Goal: Check status

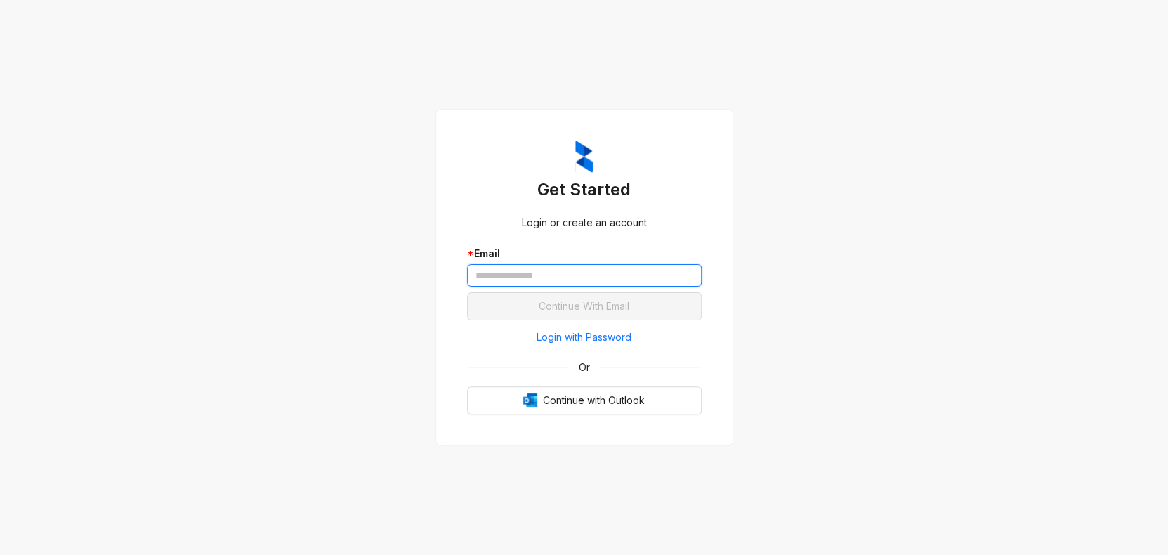
click at [563, 273] on input "text" at bounding box center [584, 275] width 235 height 22
type input "**********"
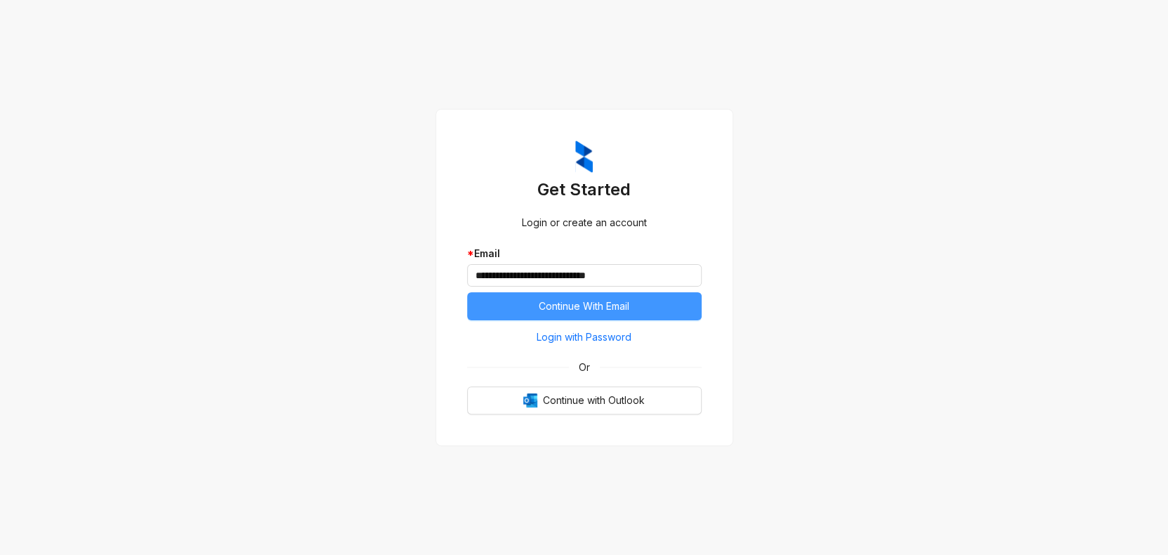
click at [547, 299] on span "Continue With Email" at bounding box center [584, 306] width 91 height 15
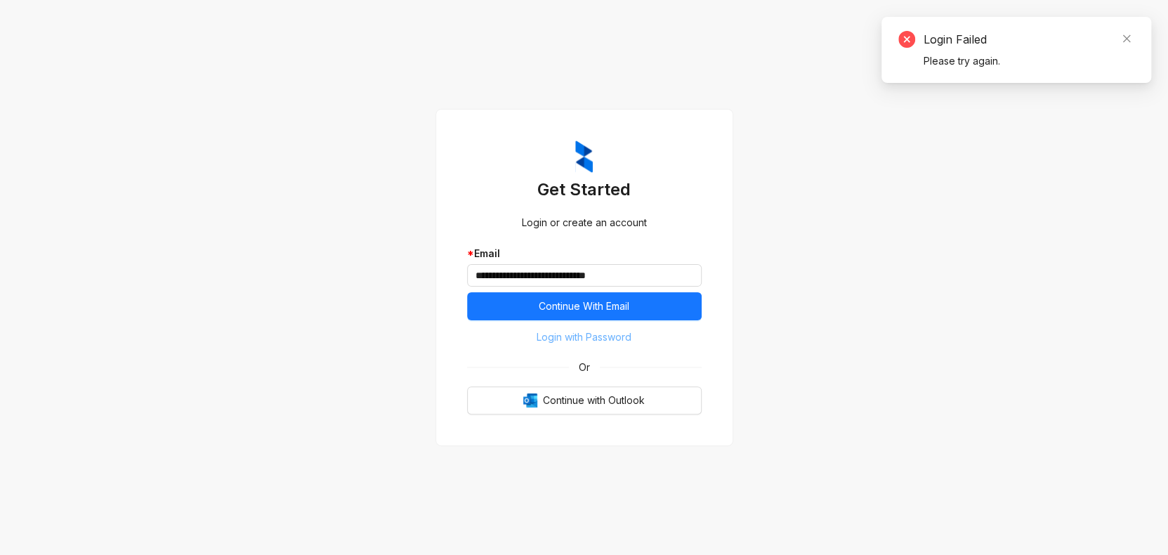
click at [575, 336] on span "Login with Password" at bounding box center [584, 337] width 95 height 15
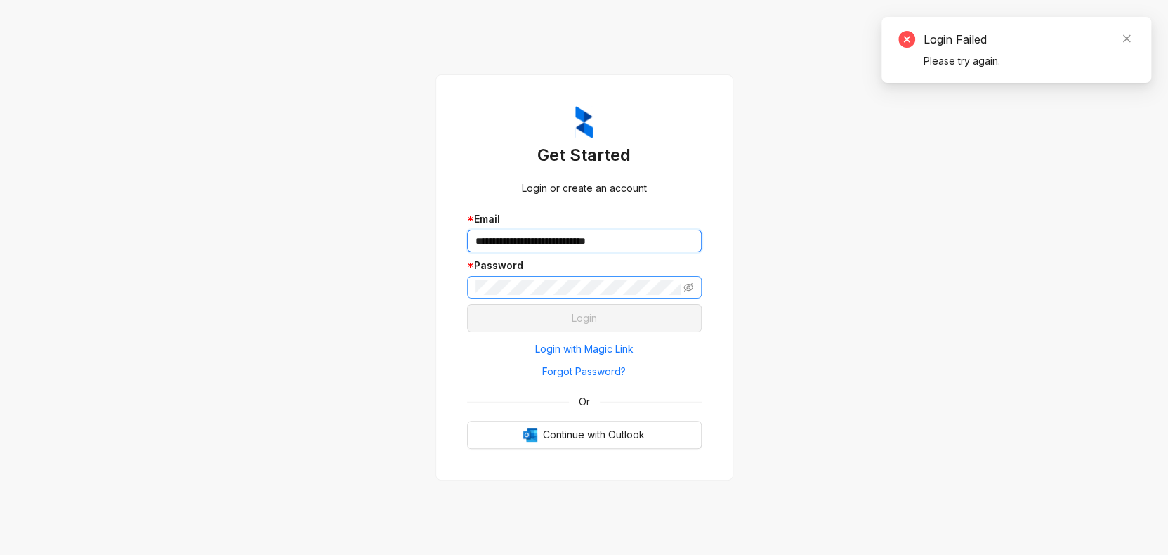
type input "**********"
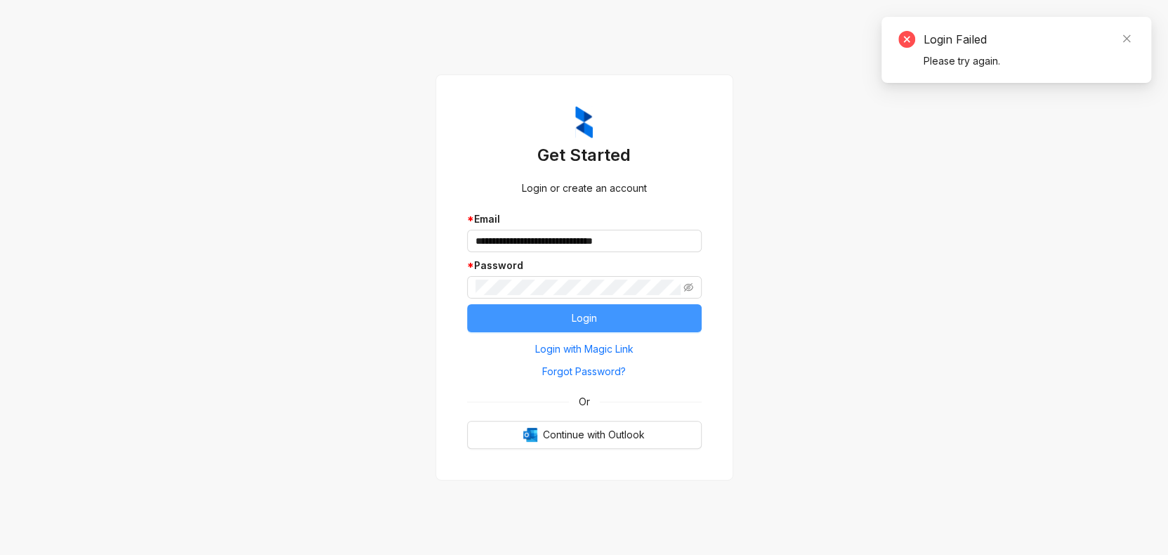
click at [476, 319] on button "Login" at bounding box center [584, 318] width 235 height 28
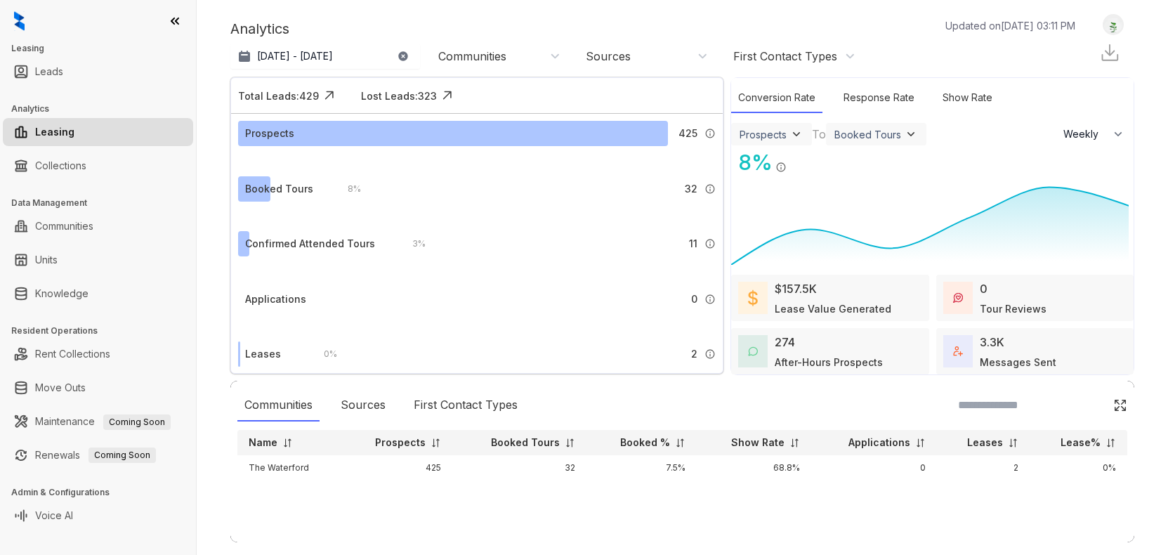
select select "******"
click at [82, 174] on link "Collections" at bounding box center [60, 166] width 51 height 28
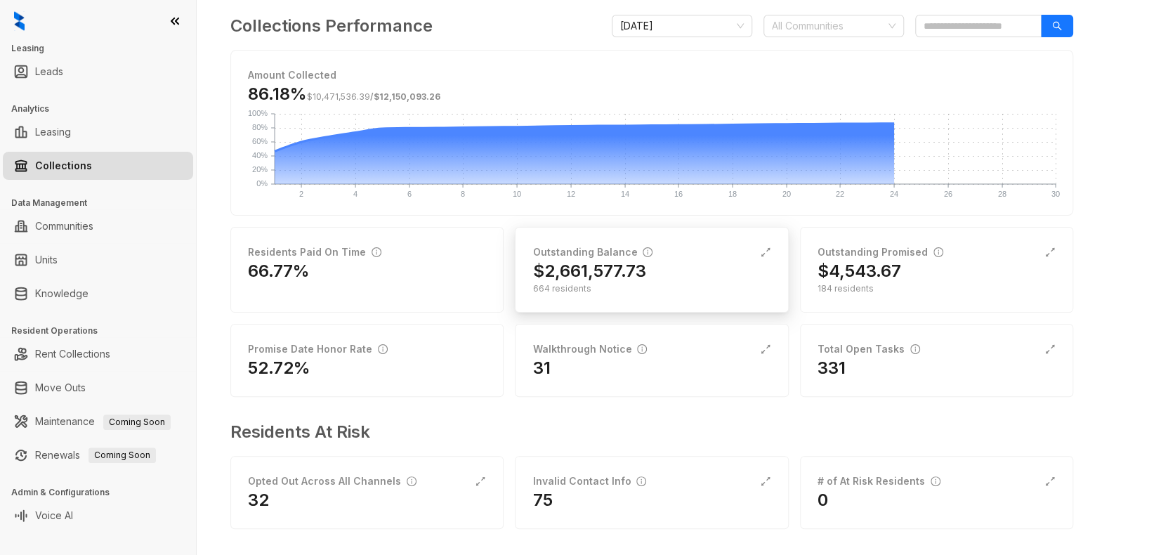
scroll to position [100, 0]
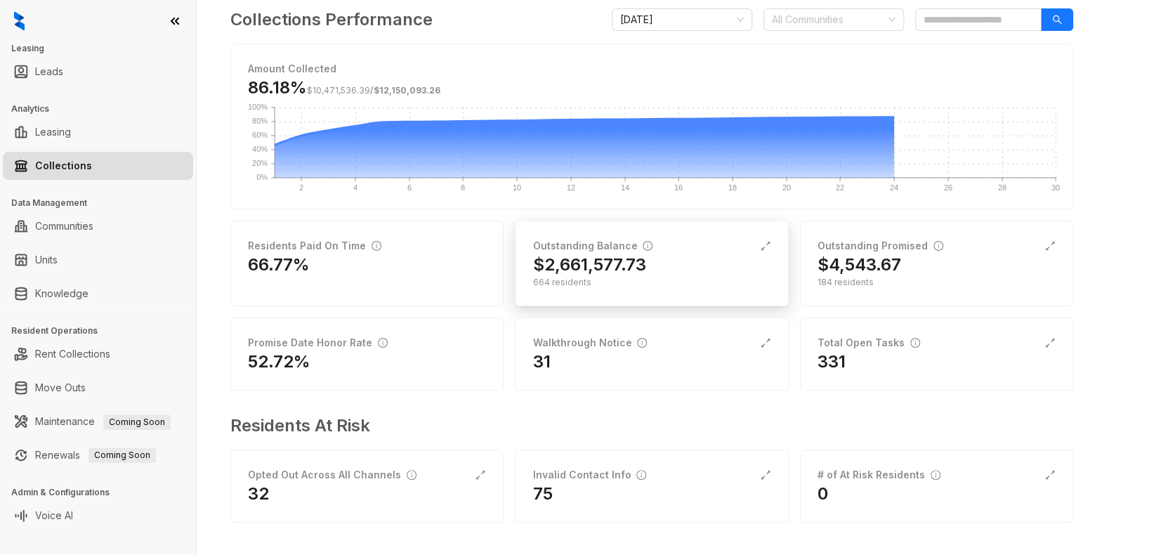
click at [717, 270] on div "$2,661,577.73" at bounding box center [652, 265] width 238 height 22
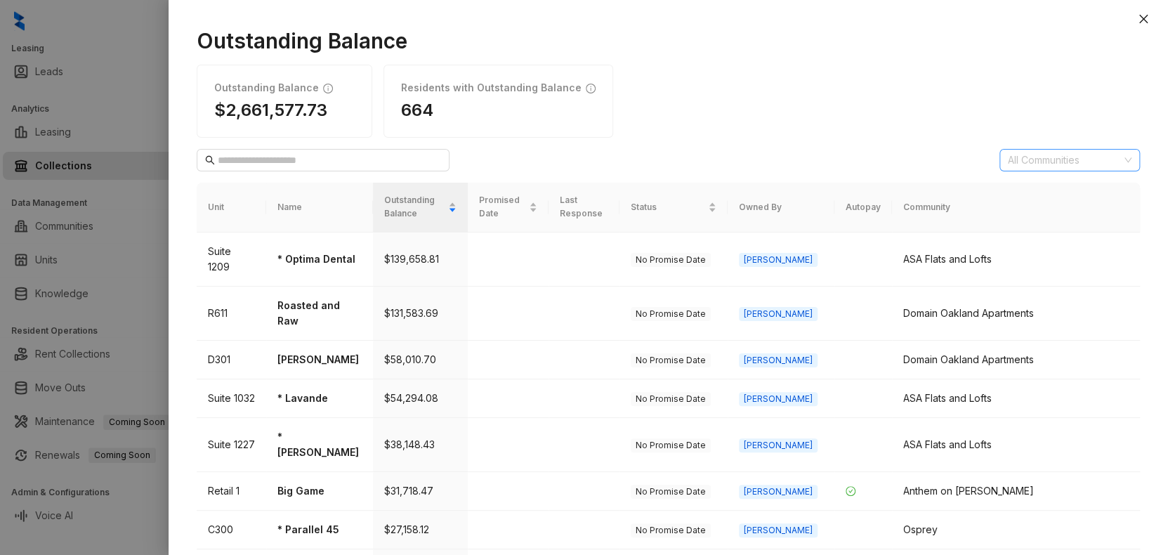
click at [1013, 159] on div at bounding box center [1063, 160] width 120 height 20
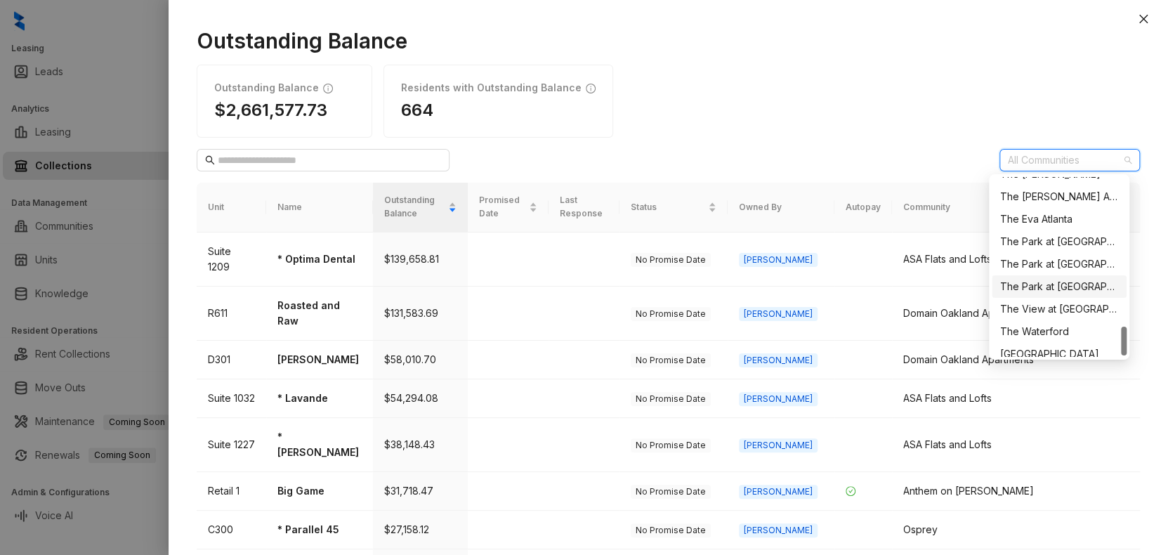
scroll to position [922, 0]
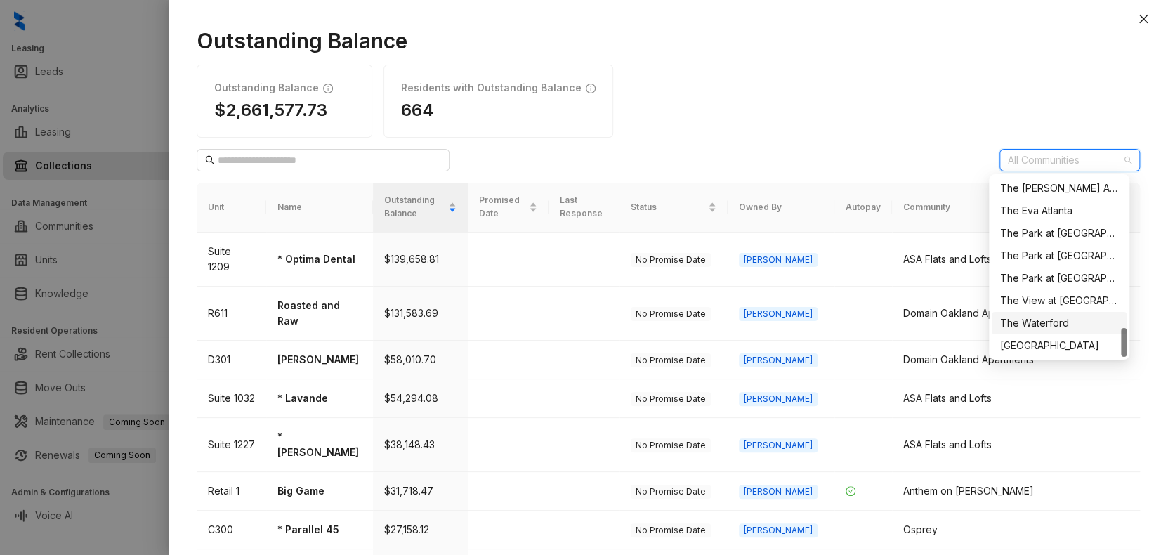
click at [1046, 324] on div "The Waterford" at bounding box center [1059, 322] width 118 height 15
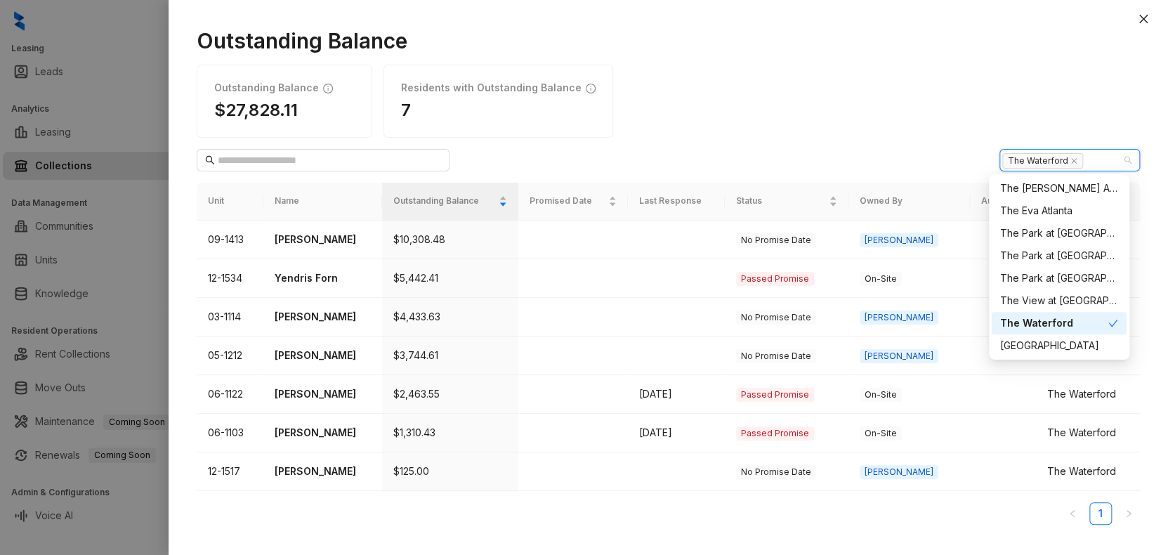
click at [695, 128] on div "Outstanding Balance $27,828.11 Residents with Outstanding Balance 7" at bounding box center [669, 101] width 944 height 73
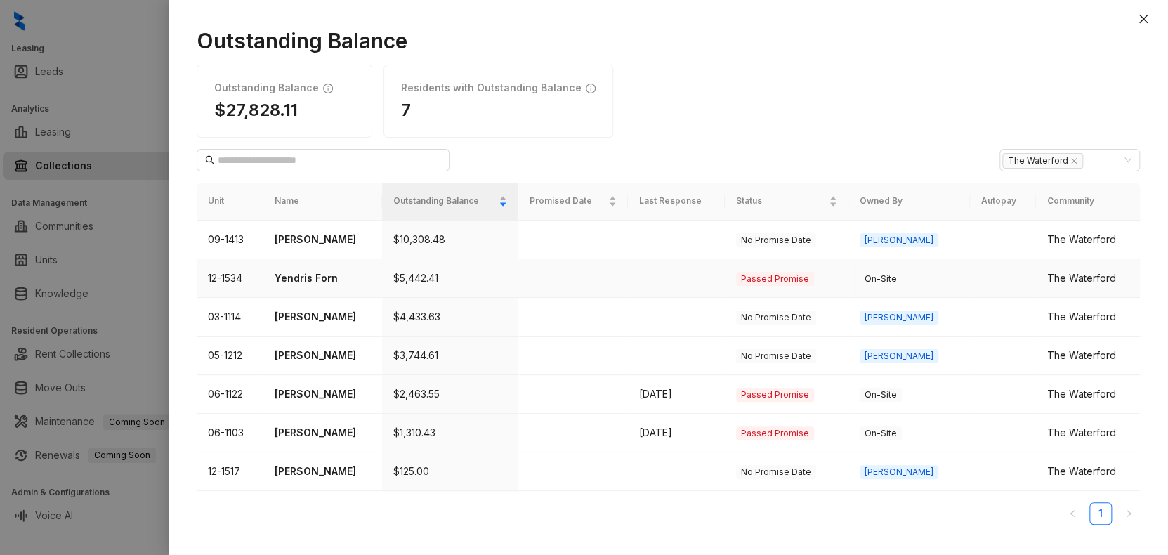
click at [519, 279] on td "$5,442.41" at bounding box center [450, 278] width 136 height 39
click at [233, 275] on td "12-1534" at bounding box center [230, 278] width 67 height 39
click at [902, 278] on span "On-Site" at bounding box center [881, 279] width 42 height 14
click at [254, 272] on td "12-1534" at bounding box center [230, 278] width 67 height 39
click at [830, 268] on td "Passed Promise" at bounding box center [787, 278] width 124 height 39
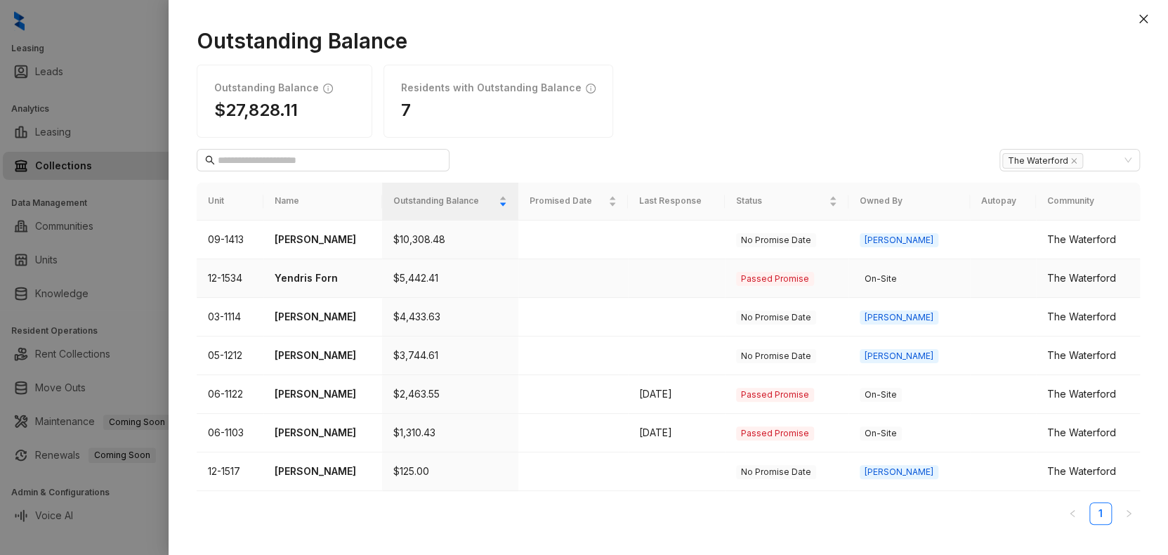
click at [1042, 291] on td "The Waterford" at bounding box center [1088, 278] width 104 height 39
click at [240, 277] on td "12-1534" at bounding box center [230, 278] width 67 height 39
click at [301, 273] on p "Yendris Forn" at bounding box center [323, 277] width 96 height 15
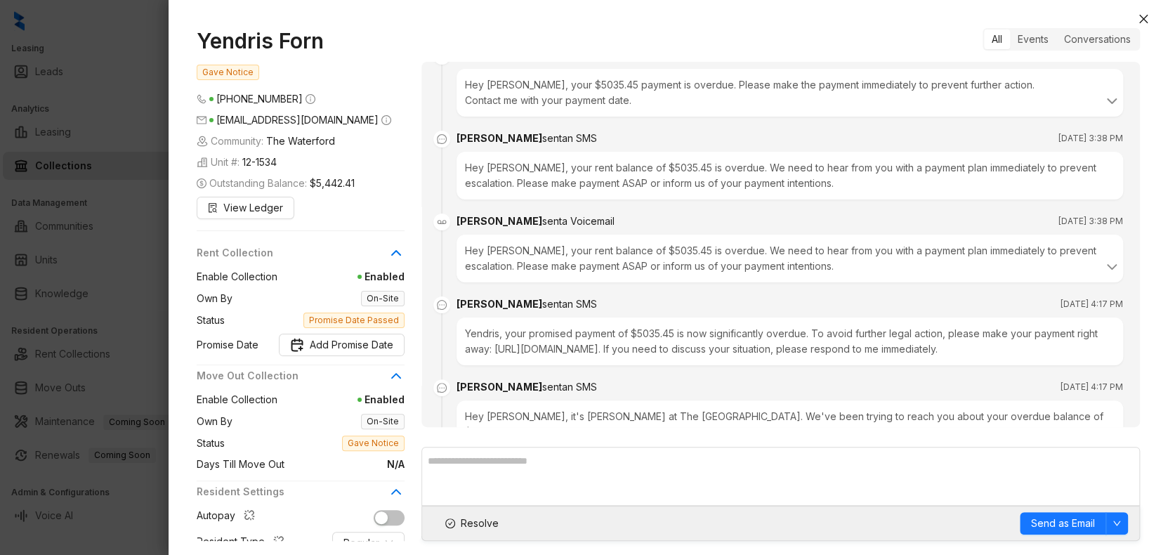
scroll to position [528, 0]
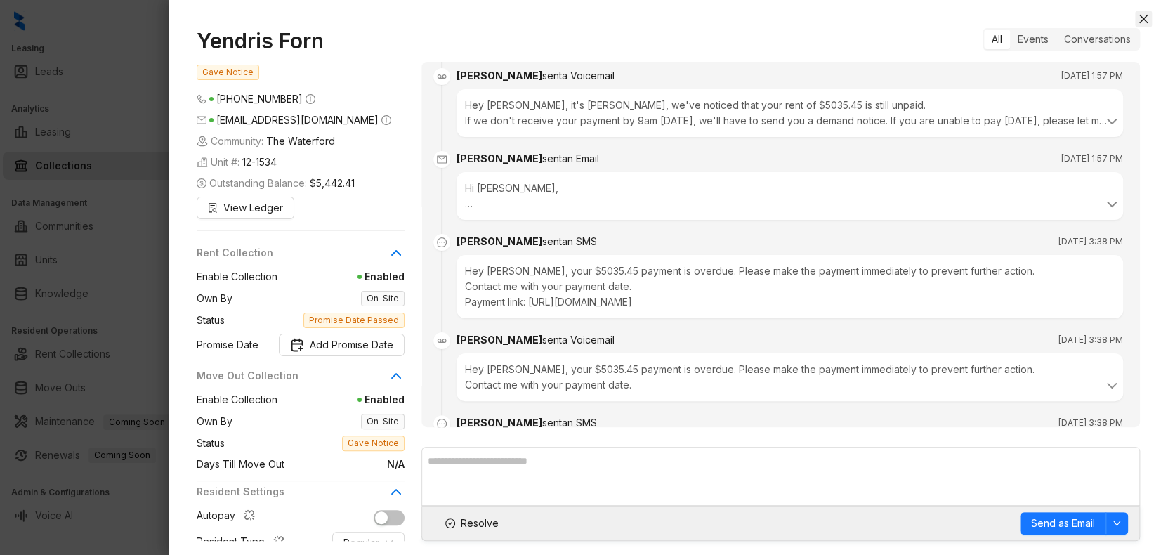
click at [1147, 21] on icon "close" at bounding box center [1143, 18] width 11 height 11
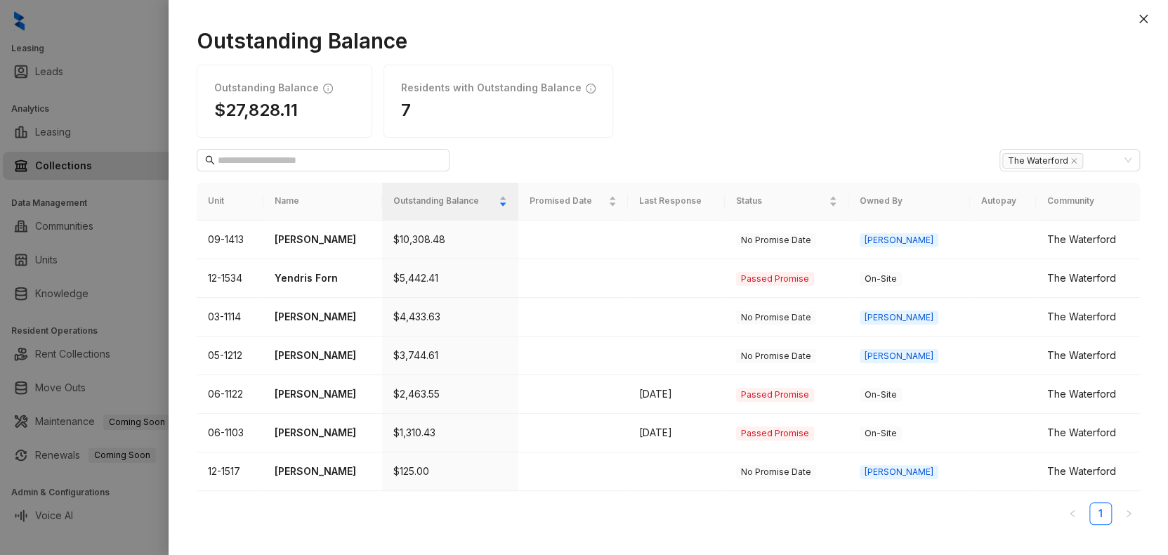
click at [100, 66] on div at bounding box center [584, 277] width 1168 height 555
